Goal: Task Accomplishment & Management: Manage account settings

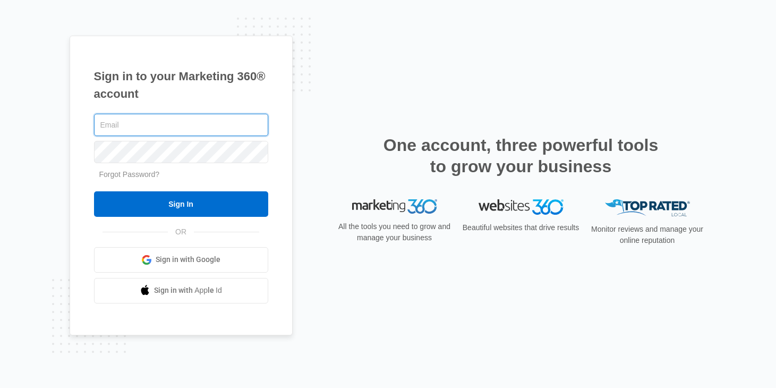
type input "[EMAIL_ADDRESS][DOMAIN_NAME]"
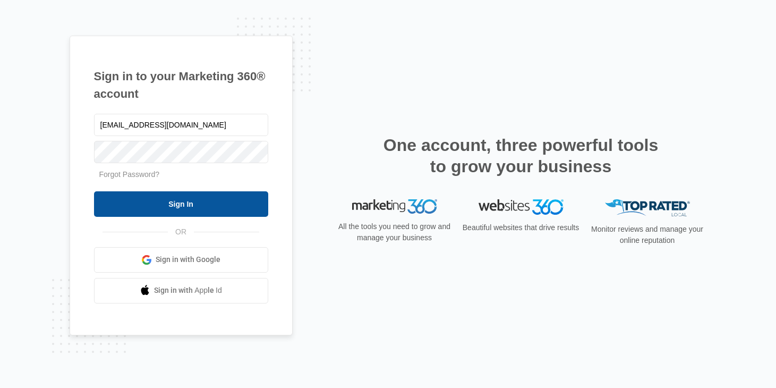
click at [207, 210] on input "Sign In" at bounding box center [181, 204] width 174 height 26
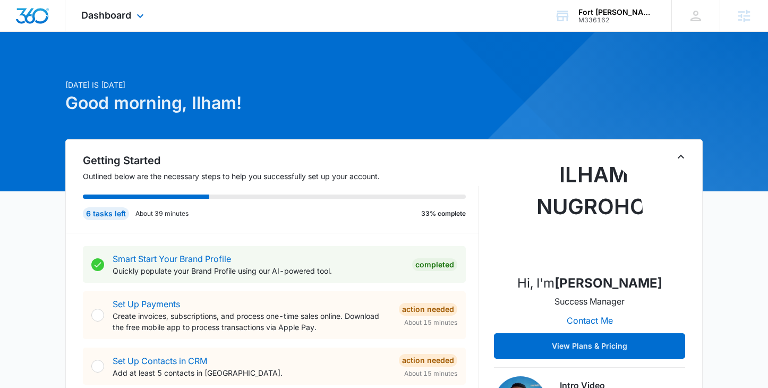
click at [148, 14] on div "Dashboard Apps Reputation Websites Forms CRM Email Social Shop Payments POS Con…" at bounding box center [113, 15] width 97 height 31
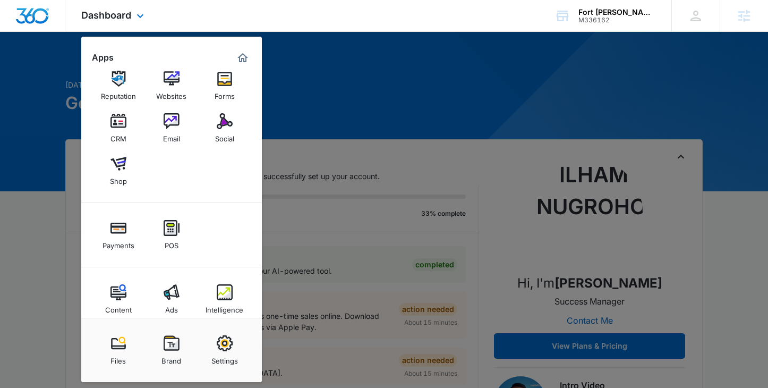
scroll to position [27, 0]
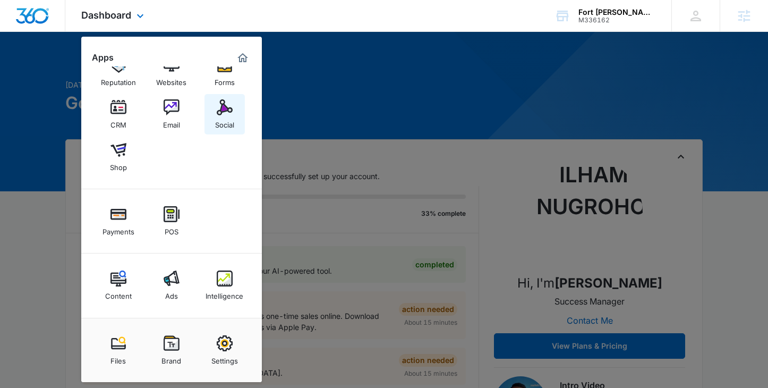
click at [227, 114] on img at bounding box center [225, 107] width 16 height 16
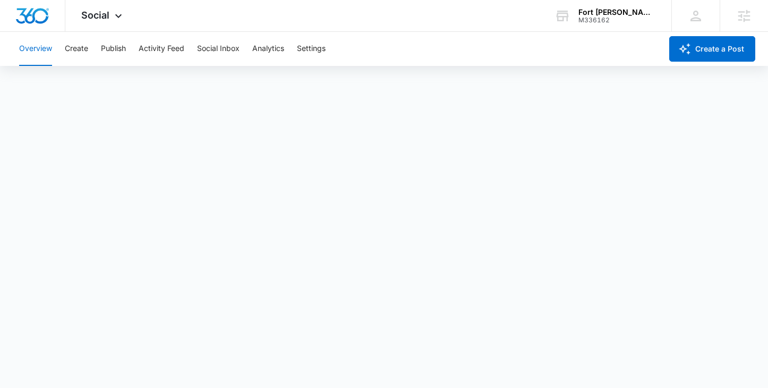
scroll to position [3, 0]
